Goal: Task Accomplishment & Management: Use online tool/utility

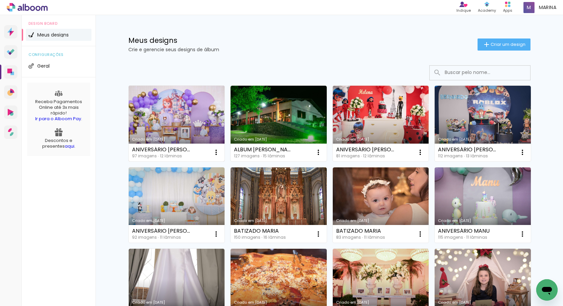
click at [174, 126] on link "Criado em [DATE]" at bounding box center [177, 124] width 96 height 76
